Goal: Navigation & Orientation: Find specific page/section

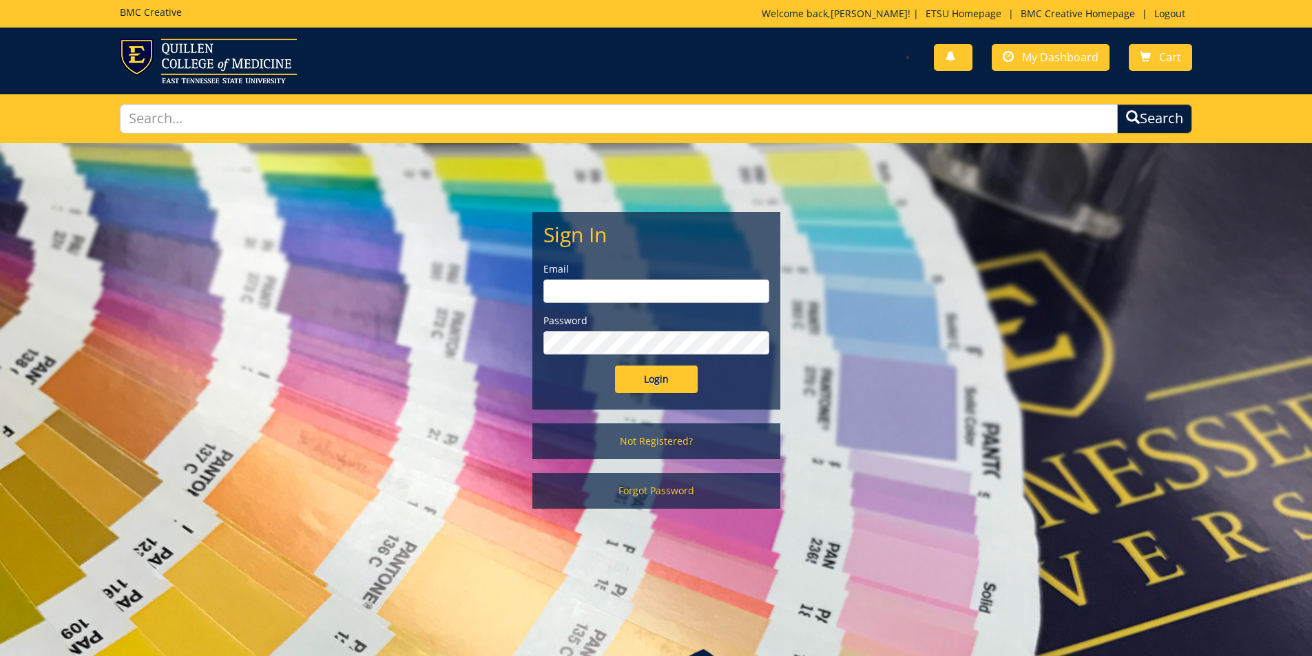
type input "[PERSON_NAME][EMAIL_ADDRESS][DOMAIN_NAME]"
click at [644, 389] on input "Login" at bounding box center [656, 380] width 83 height 28
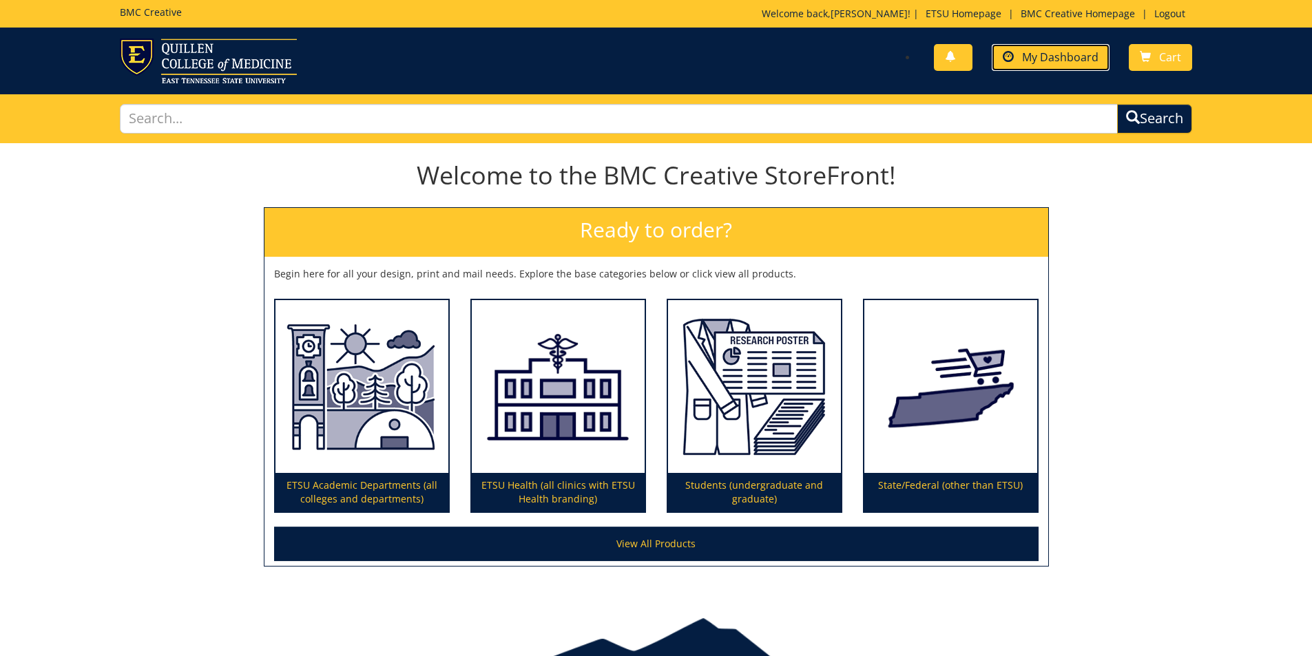
click at [1074, 56] on span "My Dashboard" at bounding box center [1060, 57] width 76 height 15
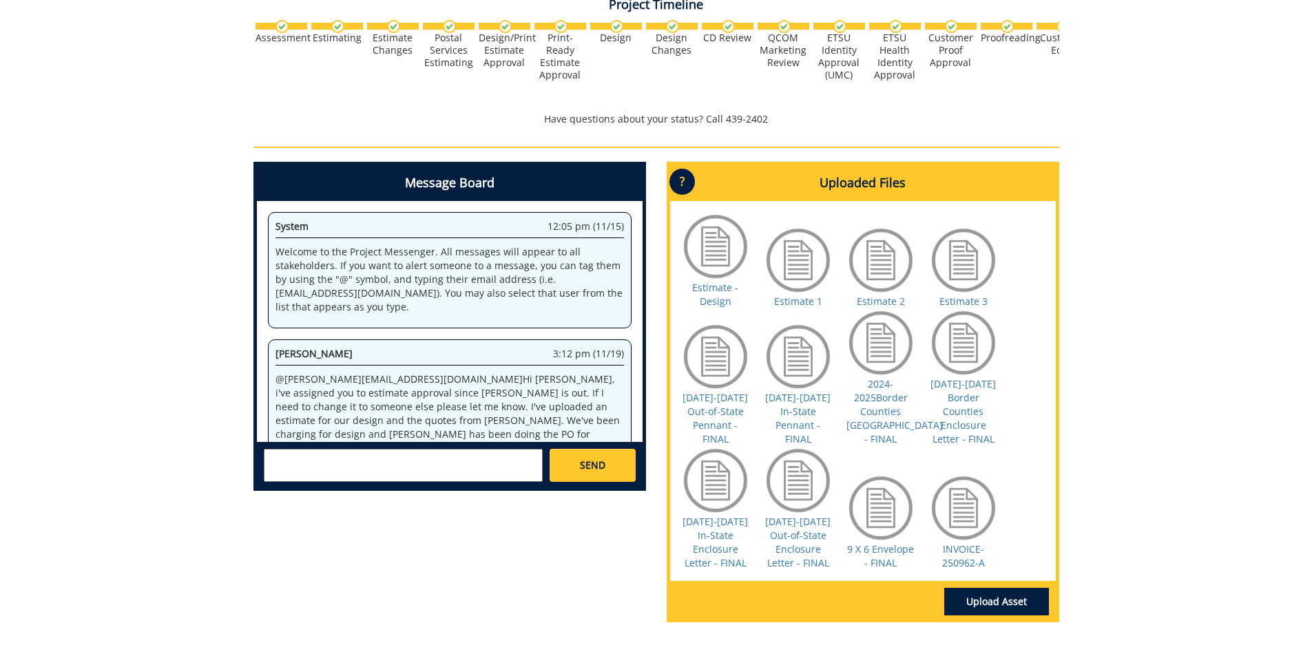
scroll to position [2545, 0]
